Goal: Information Seeking & Learning: Find specific page/section

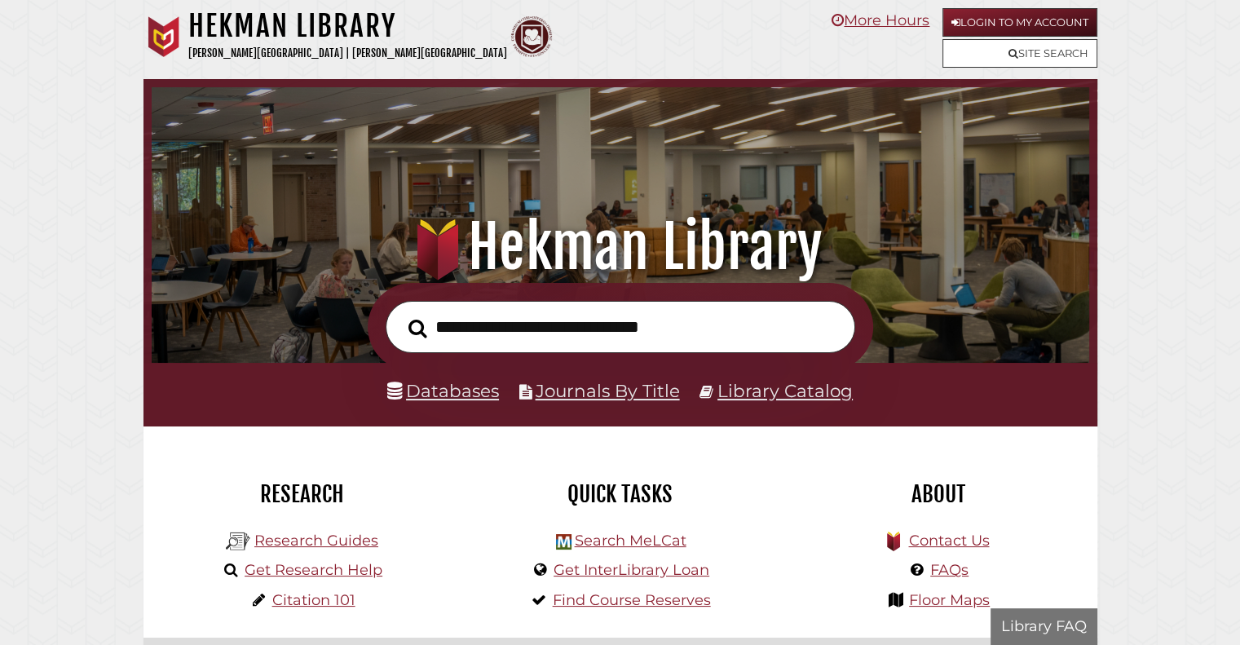
scroll to position [310, 930]
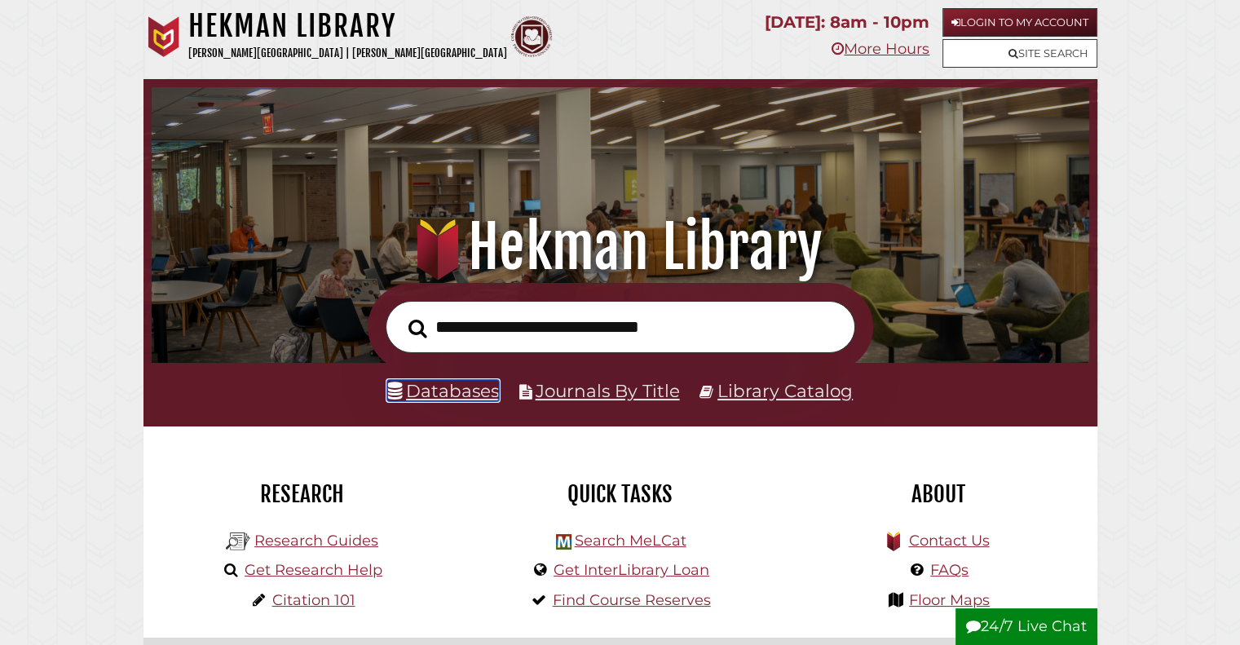
click at [471, 394] on link "Databases" at bounding box center [443, 390] width 112 height 21
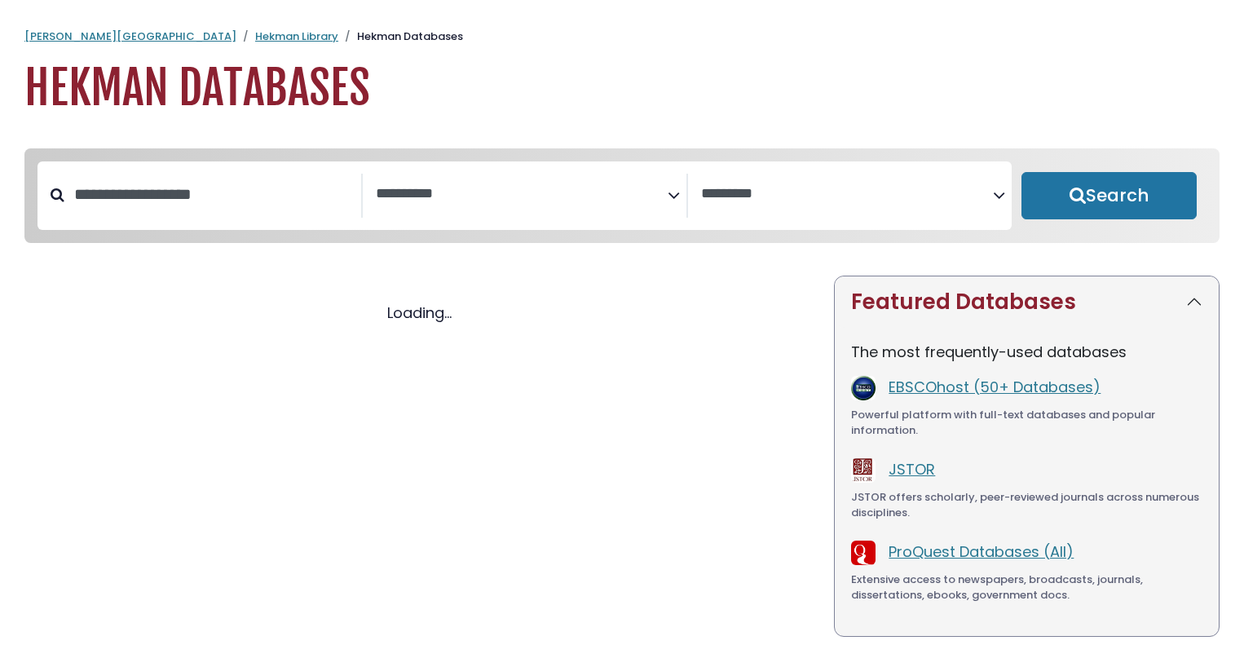
select select "Database Subject Filter"
select select "Database Vendors Filter"
select select "Database Subject Filter"
select select "Database Vendors Filter"
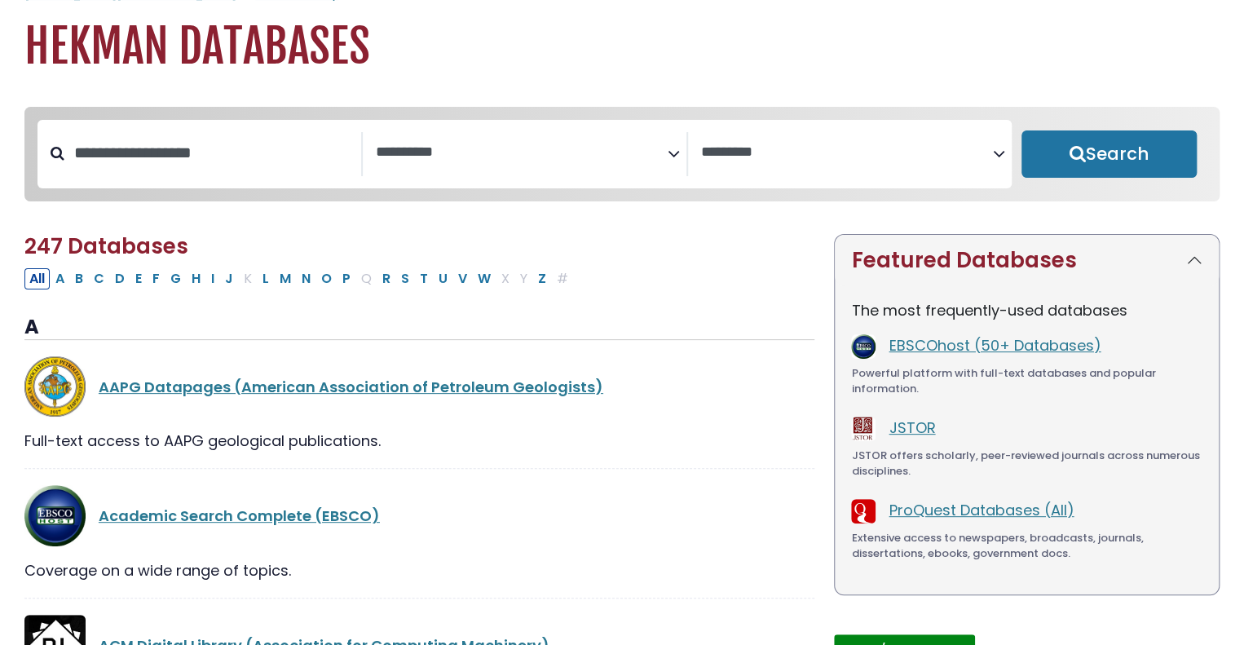
scroll to position [55, 0]
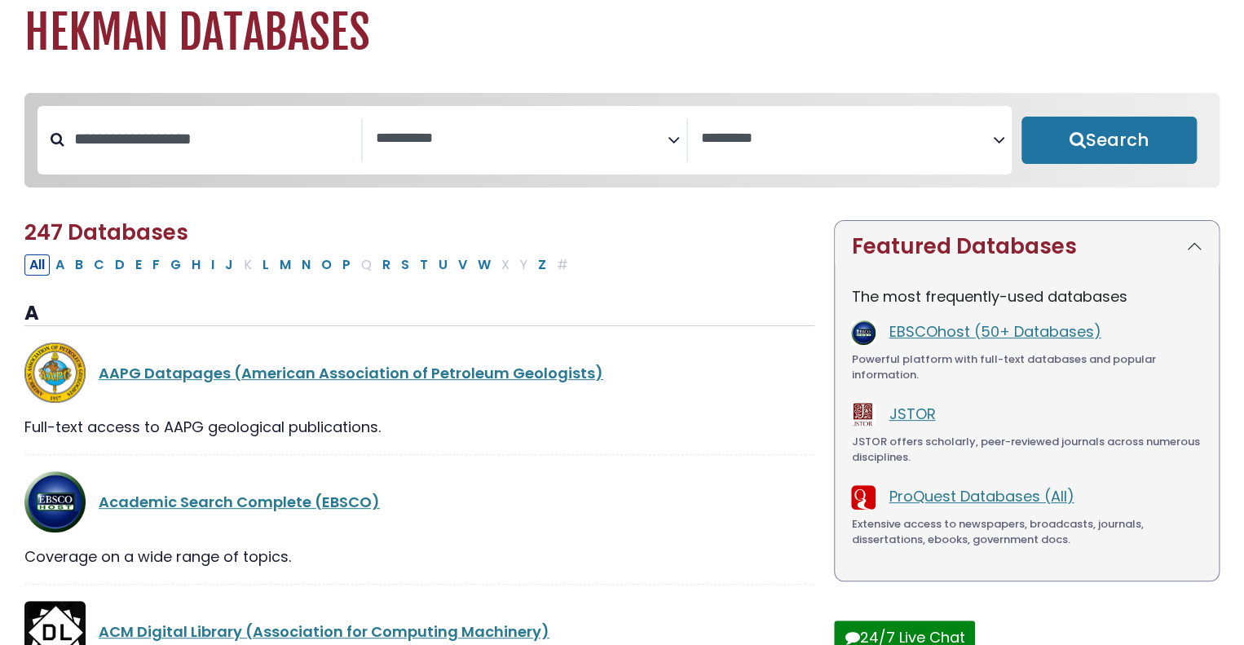
click at [552, 138] on textarea "Search" at bounding box center [522, 138] width 292 height 17
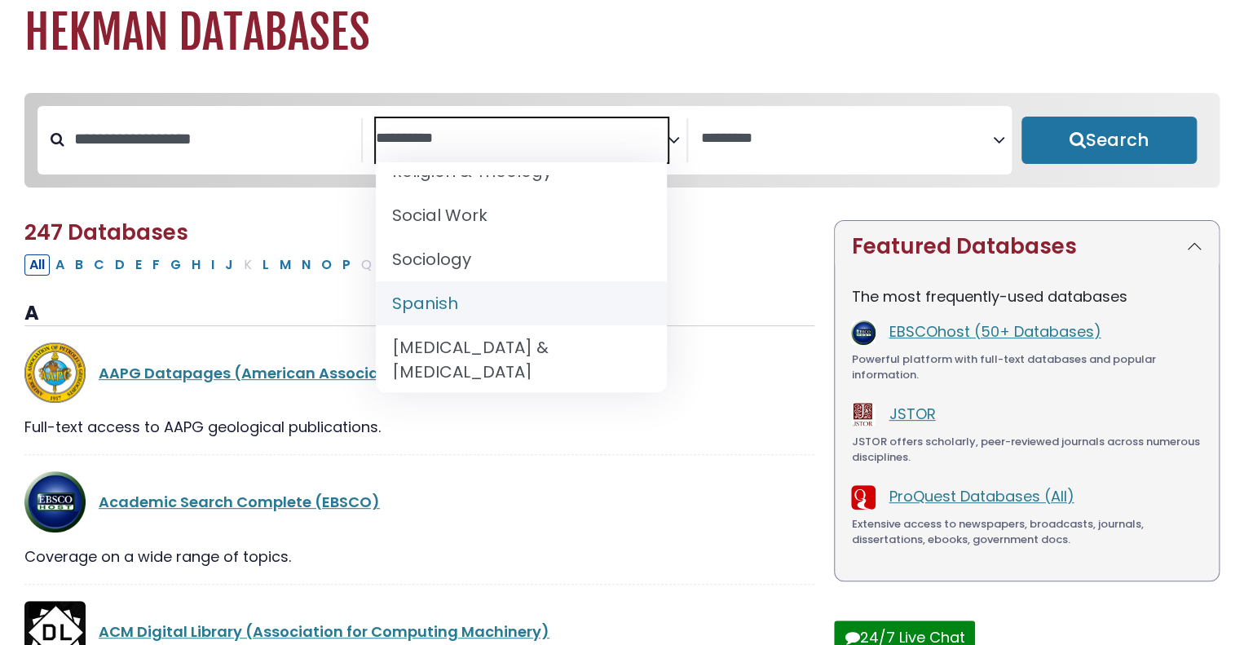
scroll to position [1611, 0]
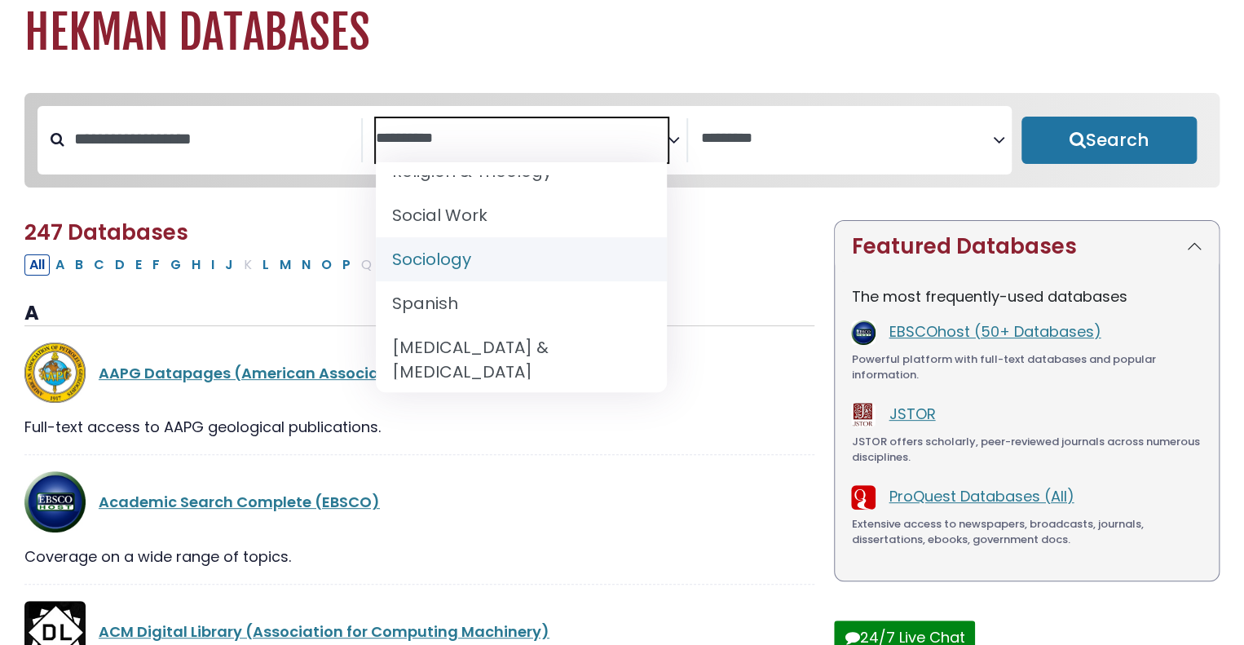
select select "*****"
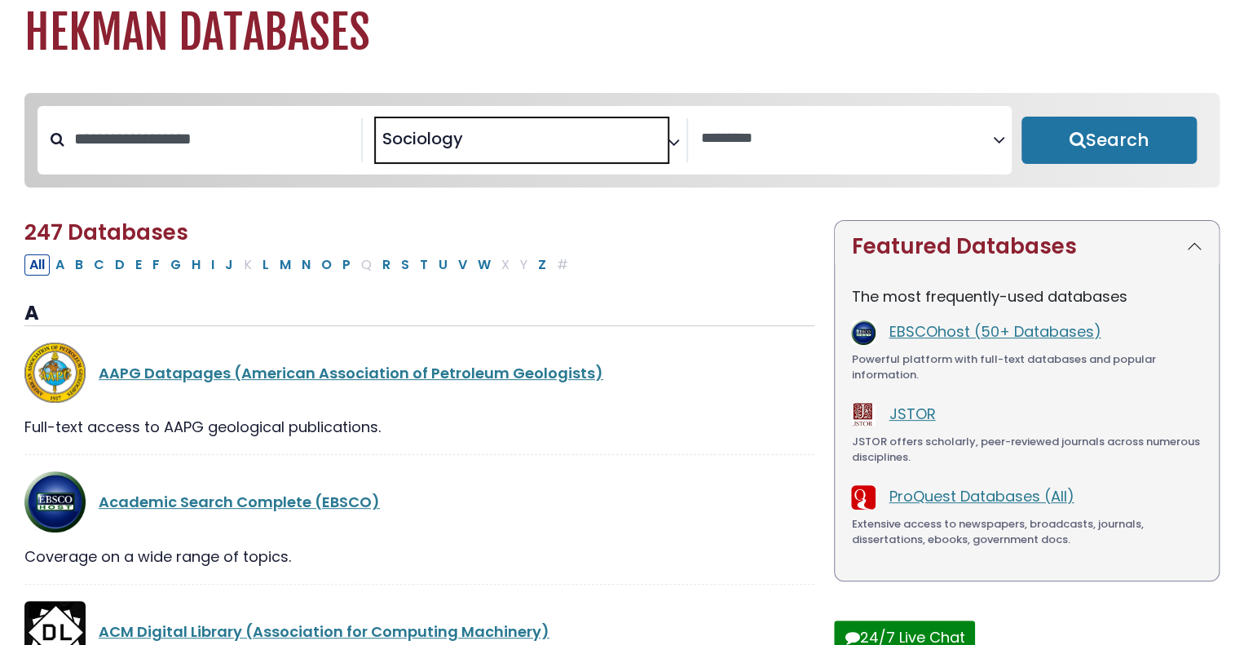
scroll to position [775, 0]
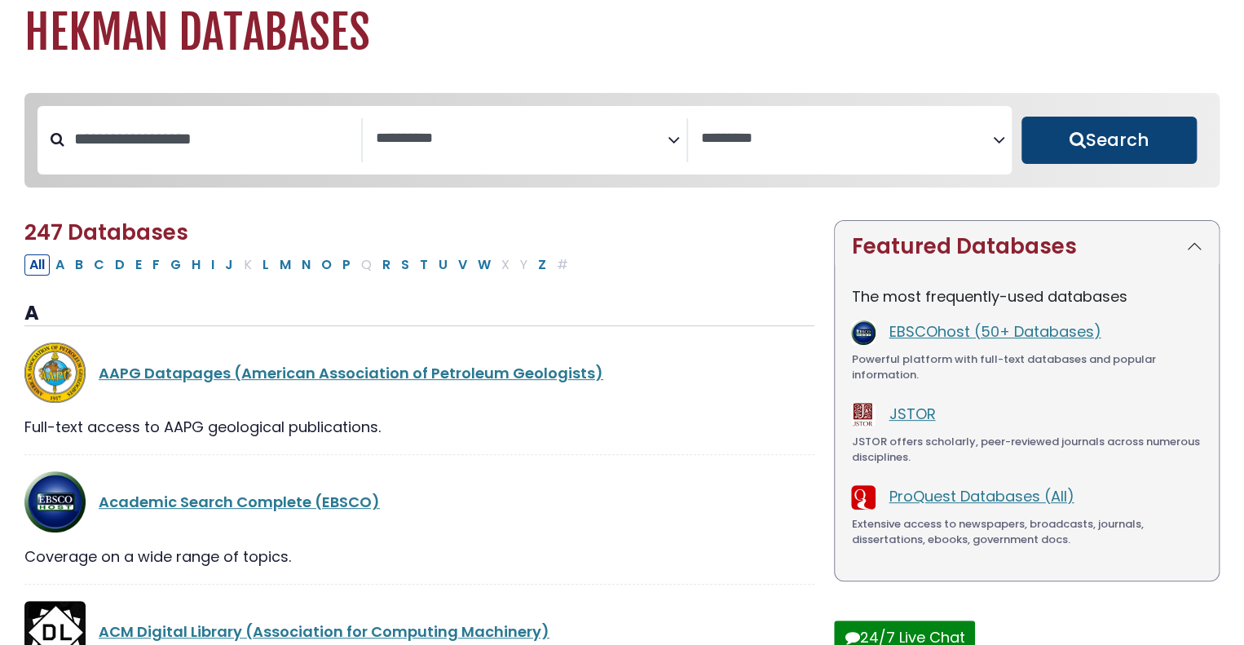
click at [1075, 148] on button "Search" at bounding box center [1109, 140] width 175 height 47
select select "Database Subject Filter"
select select "Database Vendors Filter"
click at [545, 148] on span "Search filters" at bounding box center [522, 140] width 292 height 44
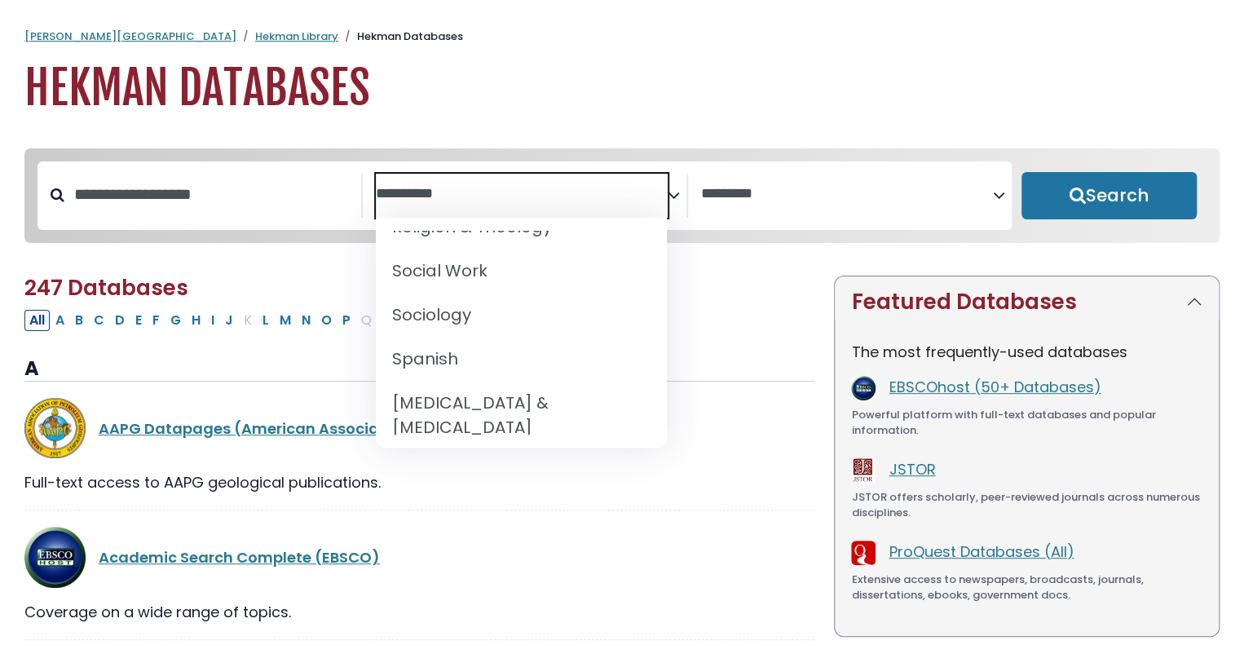
scroll to position [1645, 0]
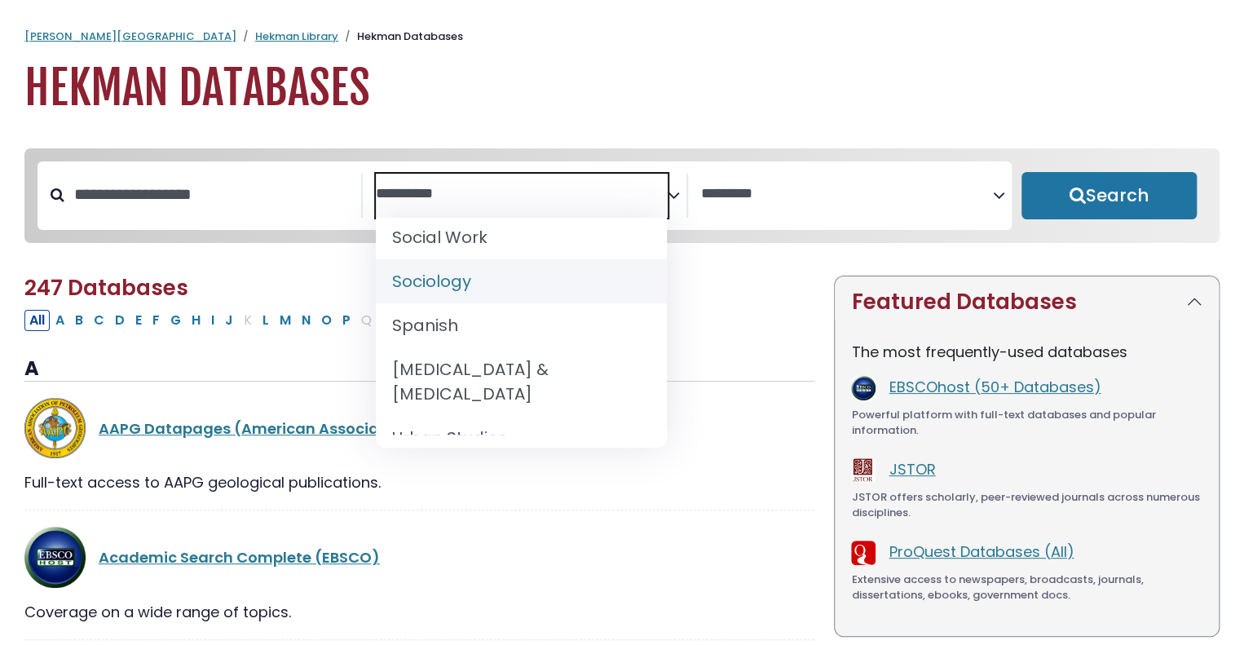
select select "*****"
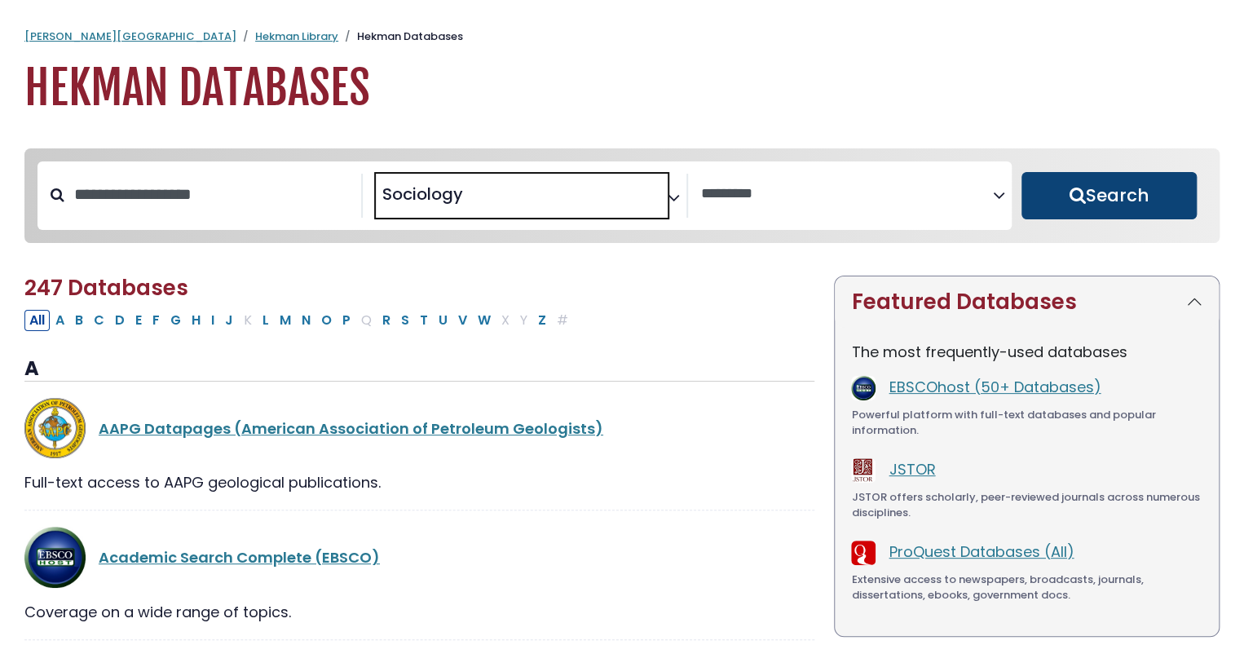
click at [1109, 188] on button "Search" at bounding box center [1109, 195] width 175 height 47
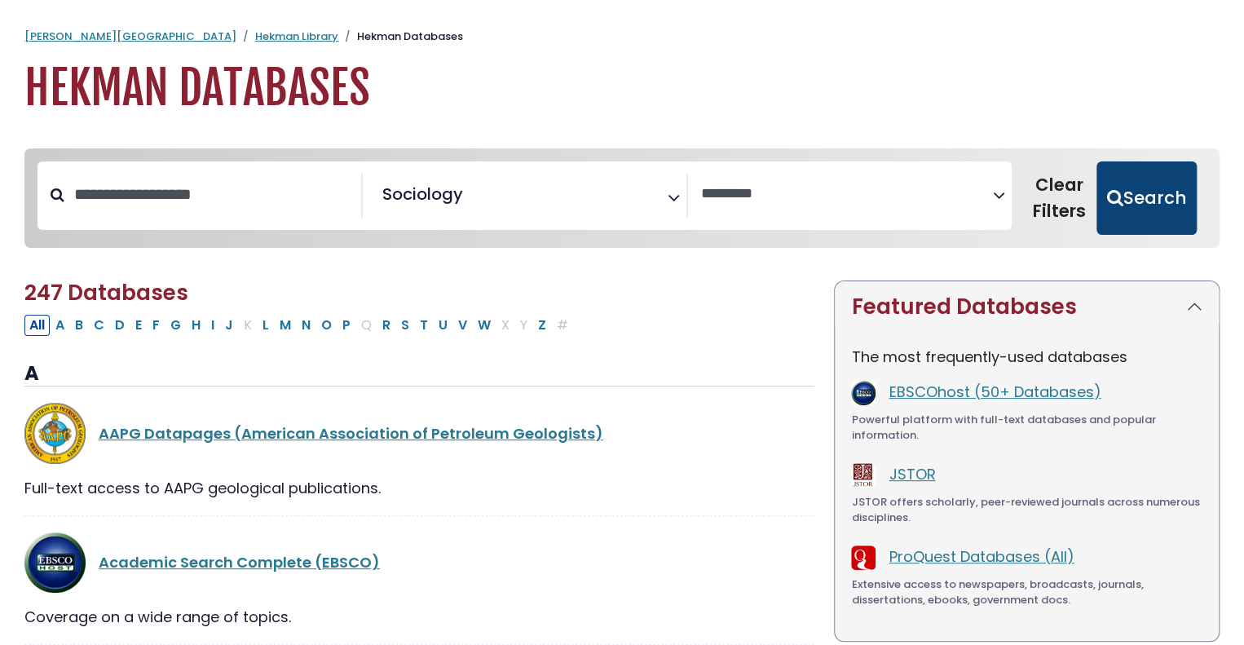
select select "Database Vendors Filter"
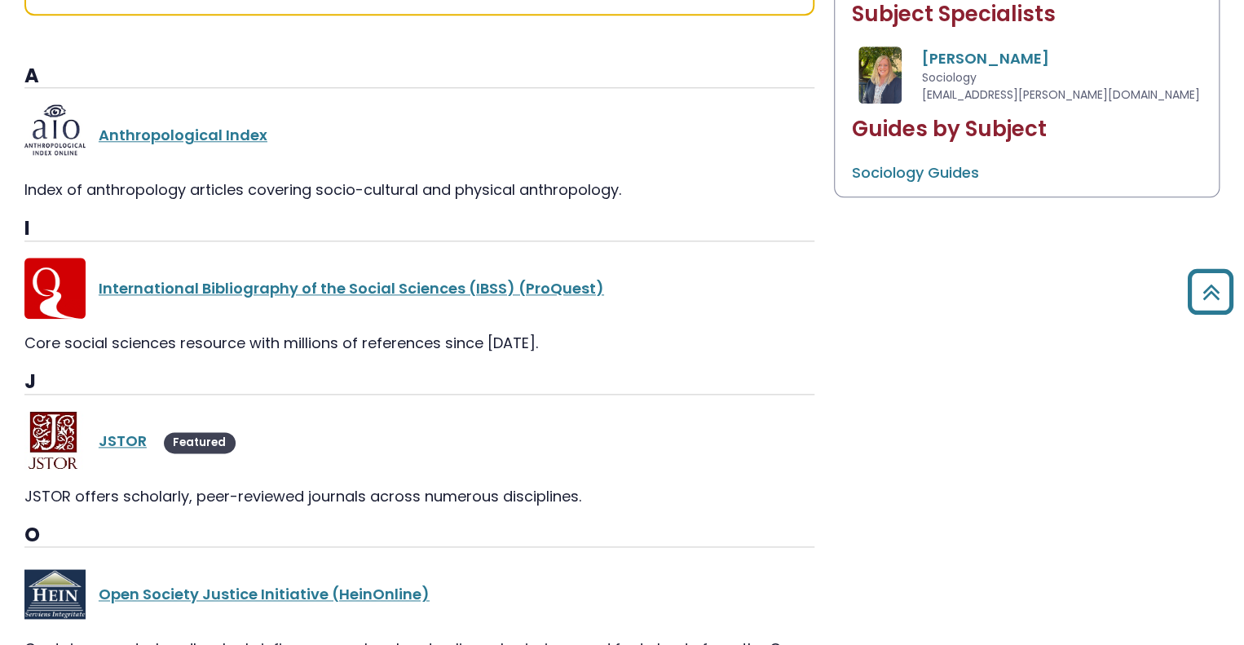
scroll to position [837, 0]
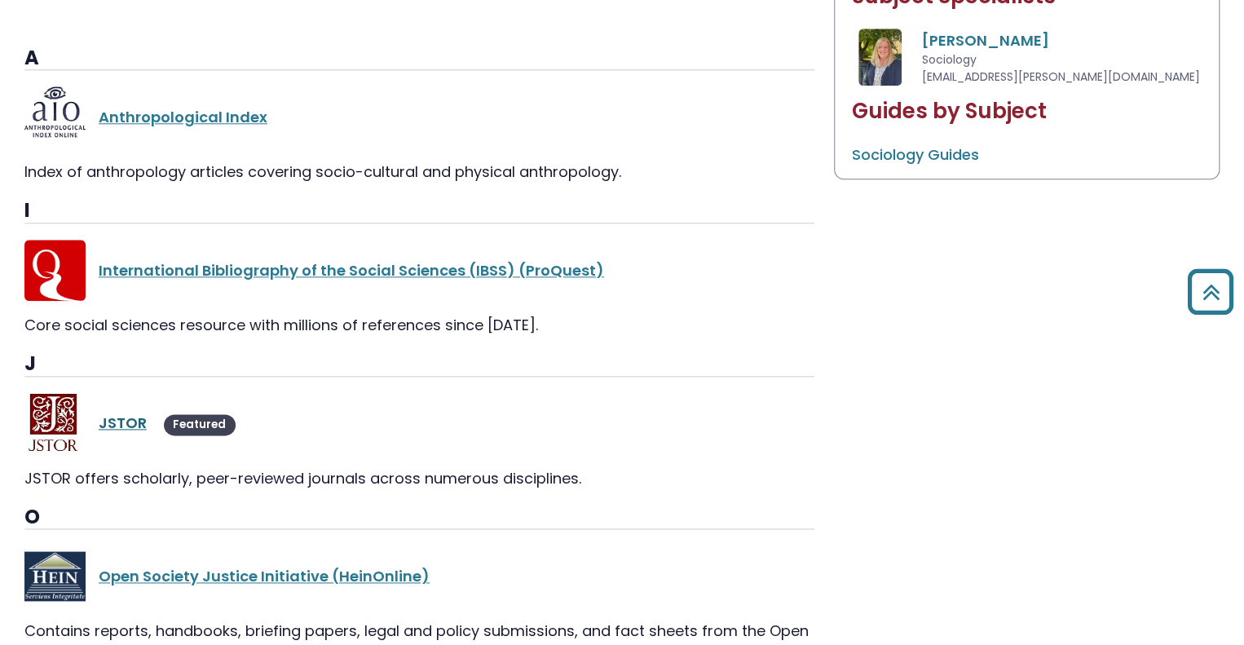
click at [117, 423] on link "JSTOR" at bounding box center [123, 423] width 48 height 20
